Goal: Browse casually

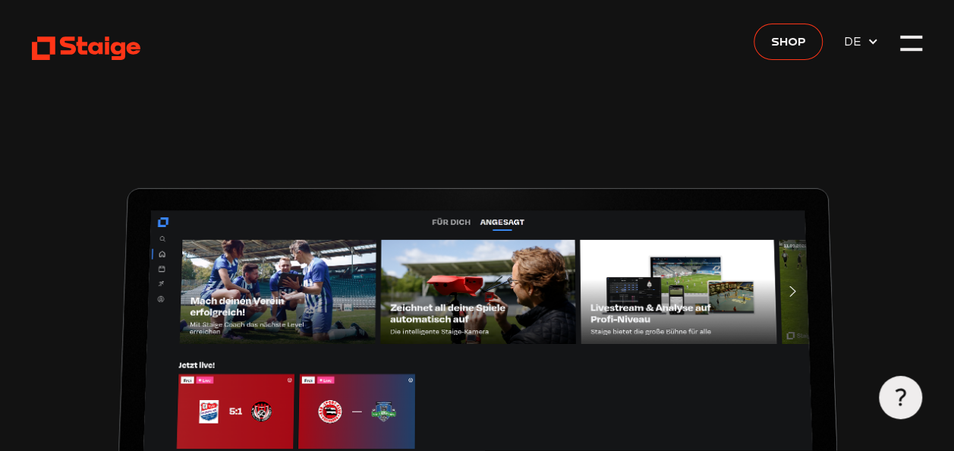
scroll to position [76, 0]
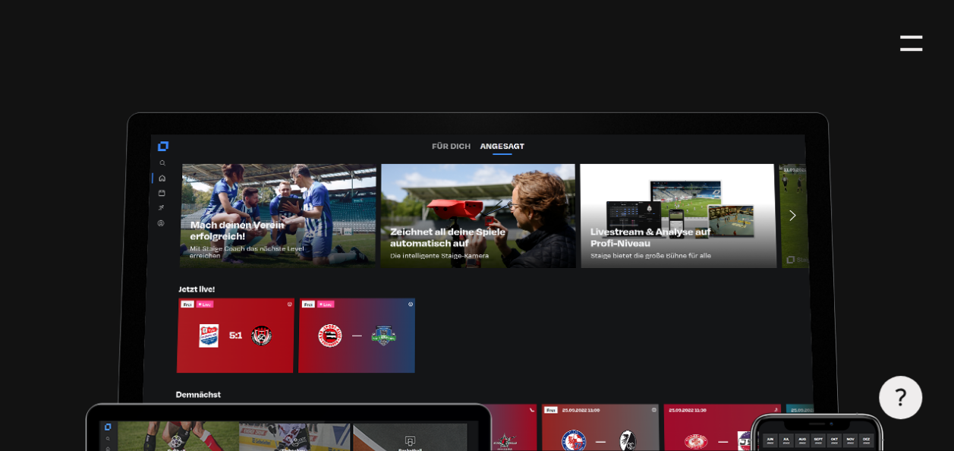
type input "0.8"
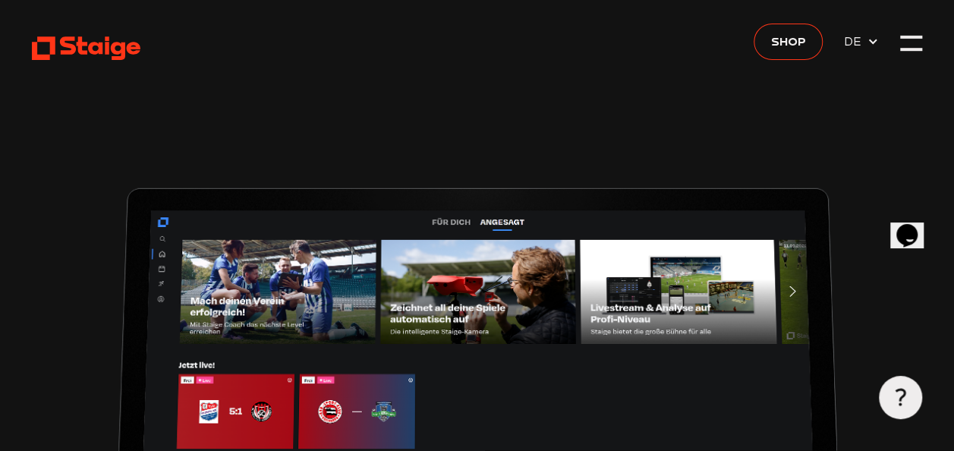
scroll to position [0, 0]
click at [910, 40] on div at bounding box center [910, 42] width 21 height 21
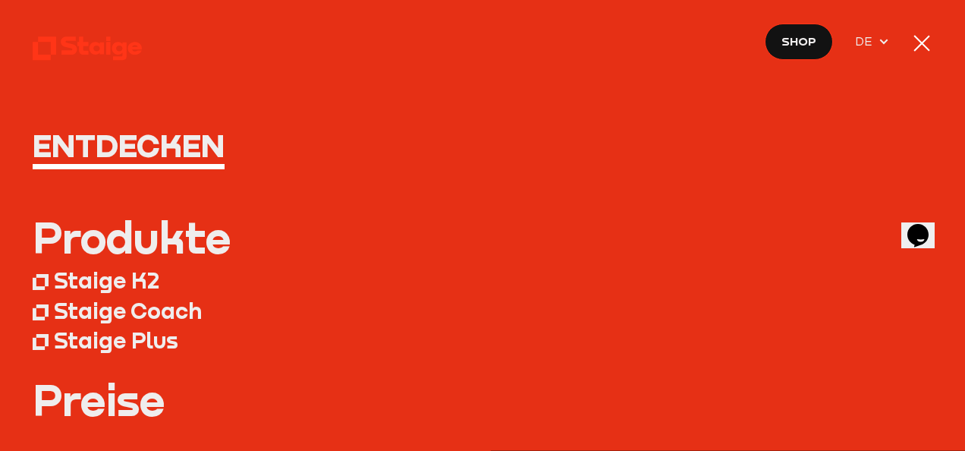
click at [923, 46] on div at bounding box center [921, 43] width 21 height 21
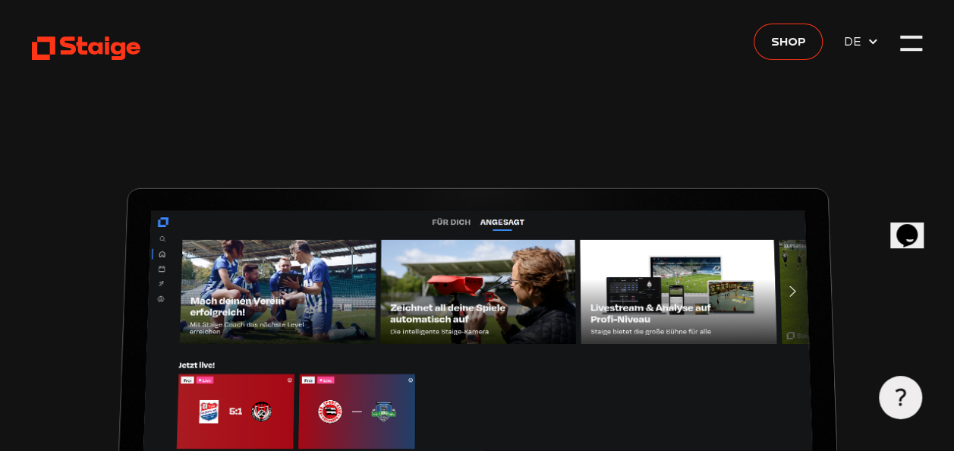
click at [858, 46] on span "DE" at bounding box center [855, 41] width 23 height 19
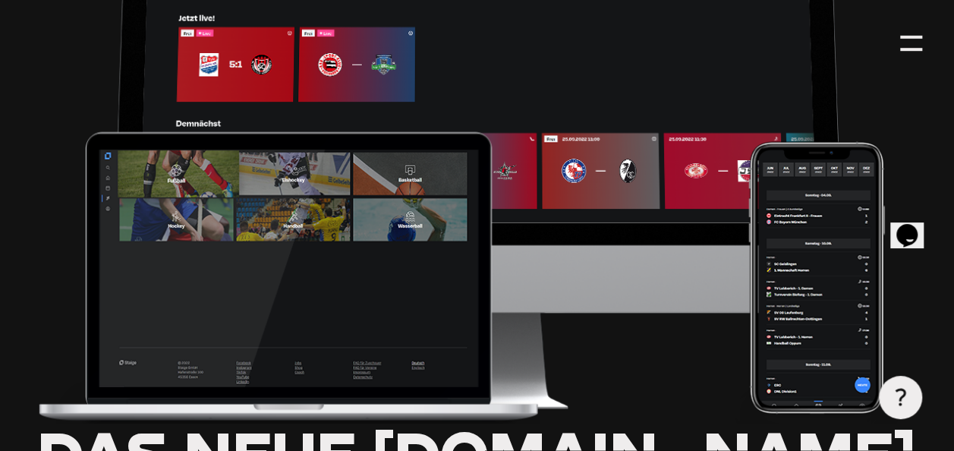
scroll to position [379, 0]
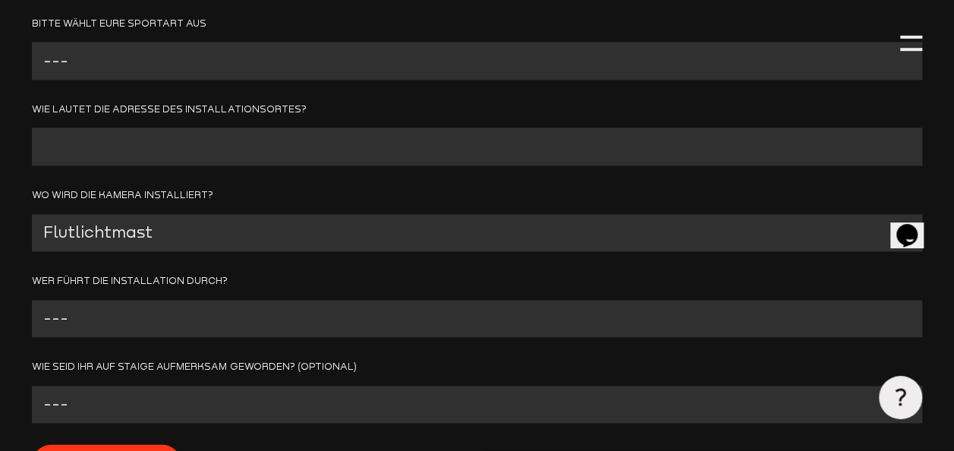
scroll to position [1062, 0]
